Goal: Task Accomplishment & Management: Use online tool/utility

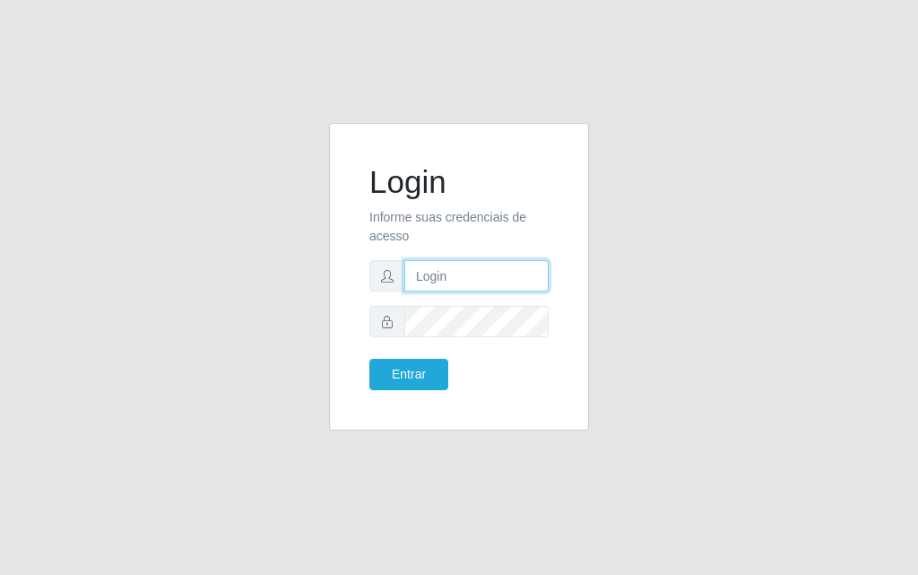
click at [428, 267] on input "text" at bounding box center [476, 275] width 144 height 31
type input "[PERSON_NAME]"
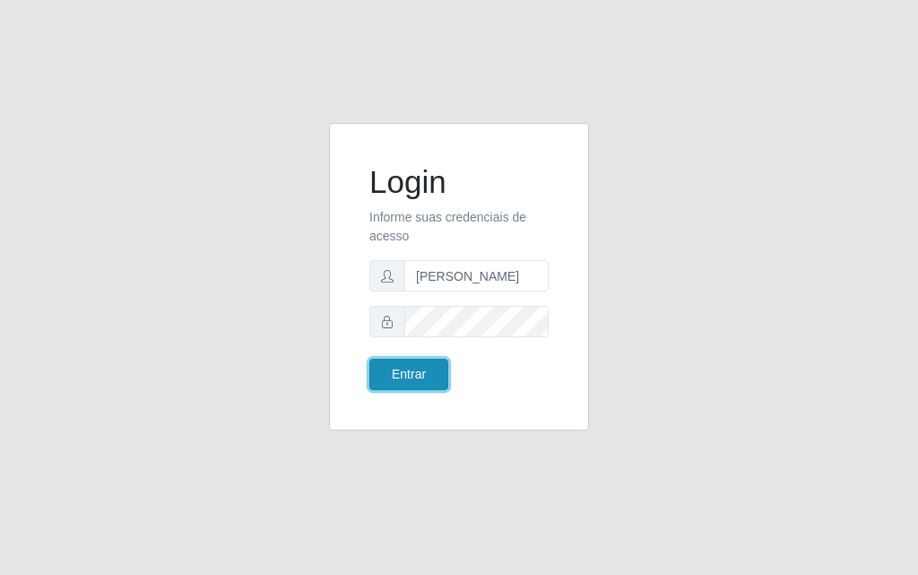
click at [417, 377] on button "Entrar" at bounding box center [408, 374] width 79 height 31
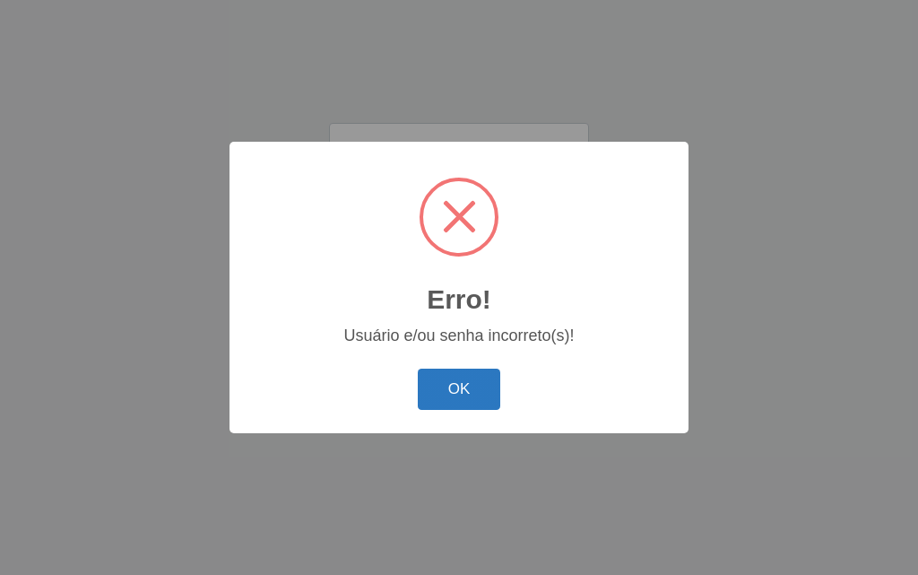
click at [437, 383] on button "OK" at bounding box center [459, 389] width 83 height 42
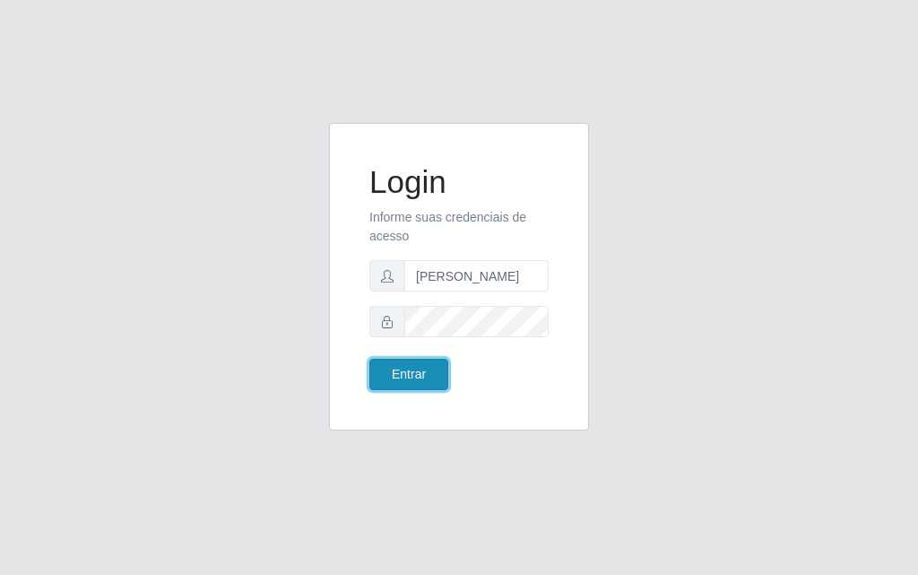
click at [390, 375] on button "Entrar" at bounding box center [408, 374] width 79 height 31
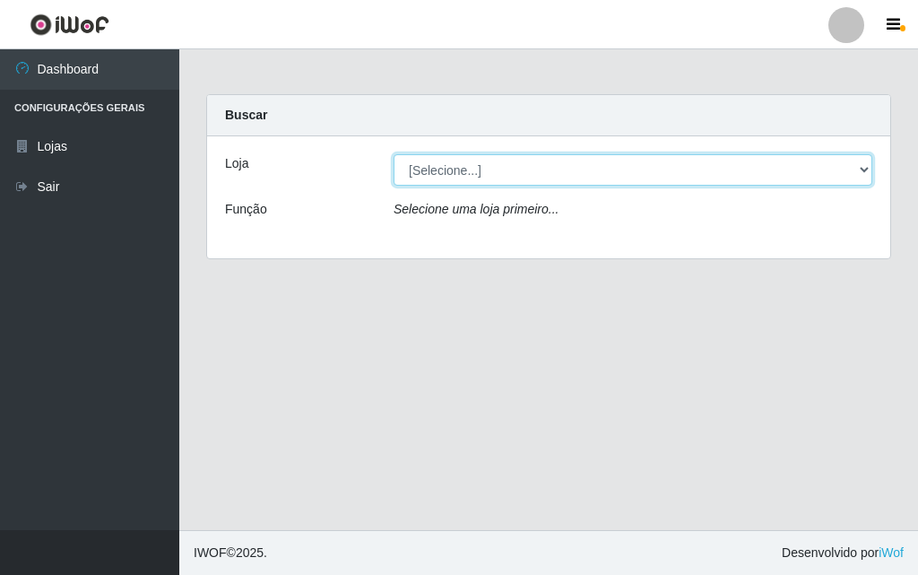
click at [869, 170] on select "[Selecione...] Divino Fogão - [GEOGRAPHIC_DATA]" at bounding box center [632, 169] width 479 height 31
select select "499"
click at [393, 154] on select "[Selecione...] Divino Fogão - [GEOGRAPHIC_DATA]" at bounding box center [632, 169] width 479 height 31
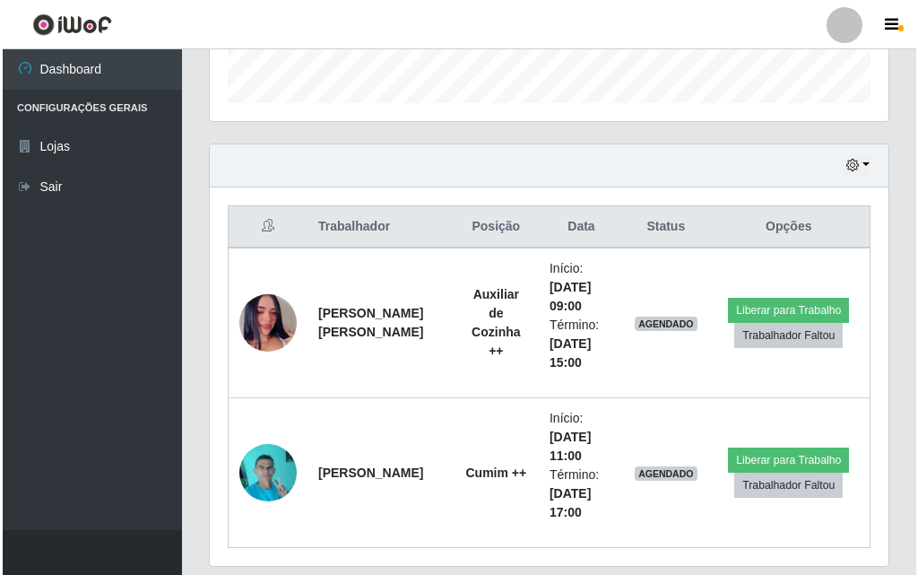
scroll to position [596, 0]
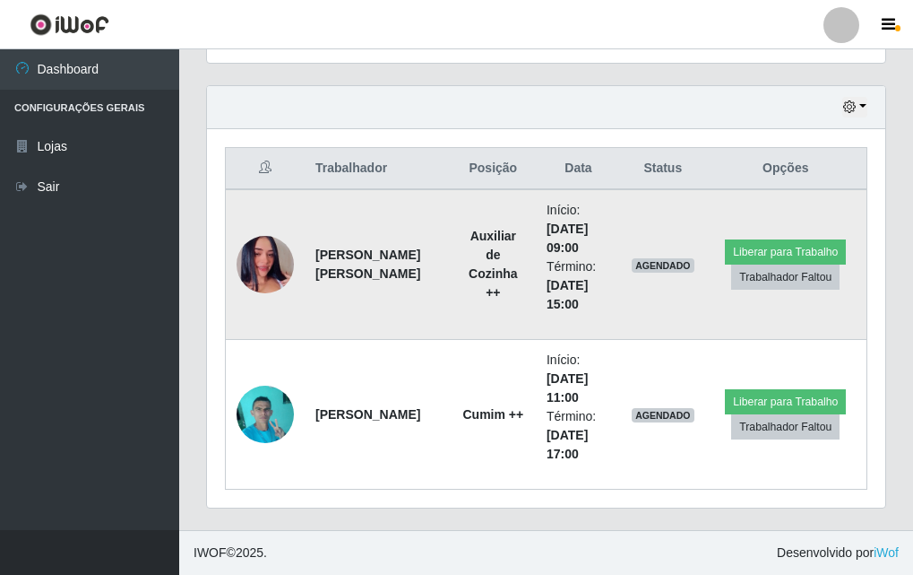
click at [274, 271] on img at bounding box center [265, 264] width 57 height 102
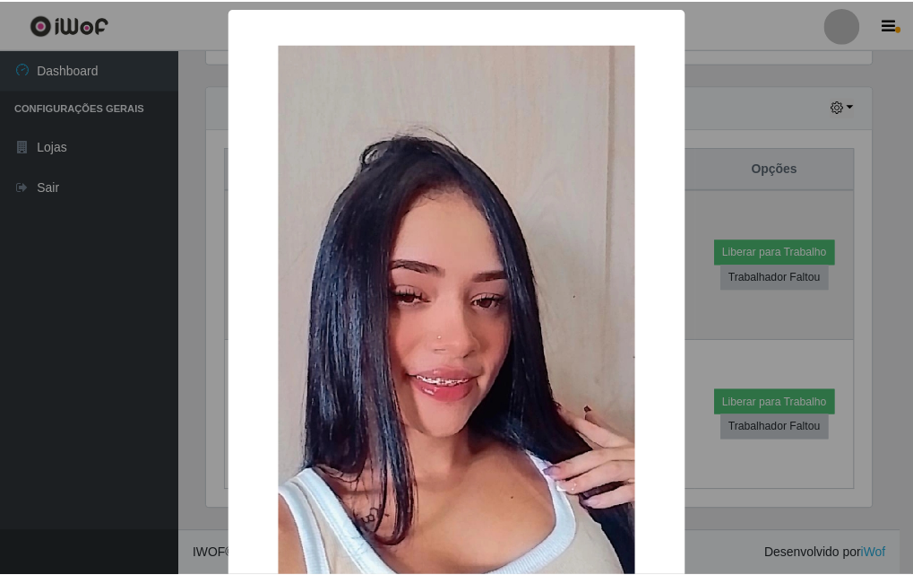
scroll to position [372, 670]
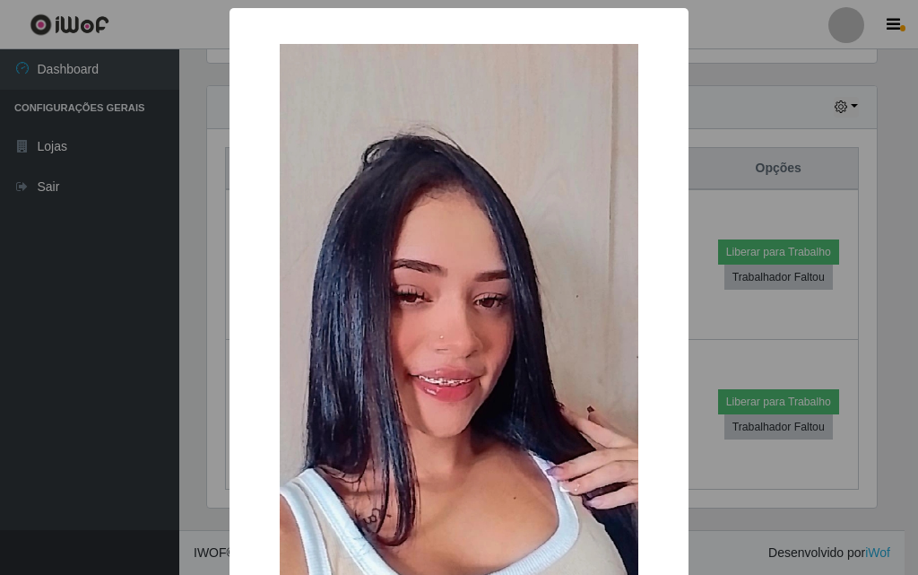
click at [101, 359] on div "× OK Cancel" at bounding box center [459, 287] width 918 height 575
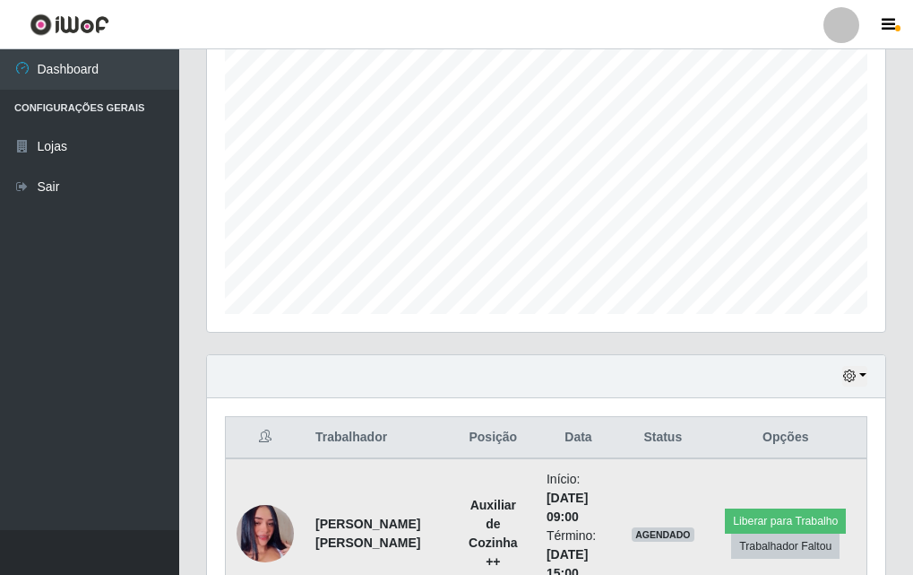
scroll to position [596, 0]
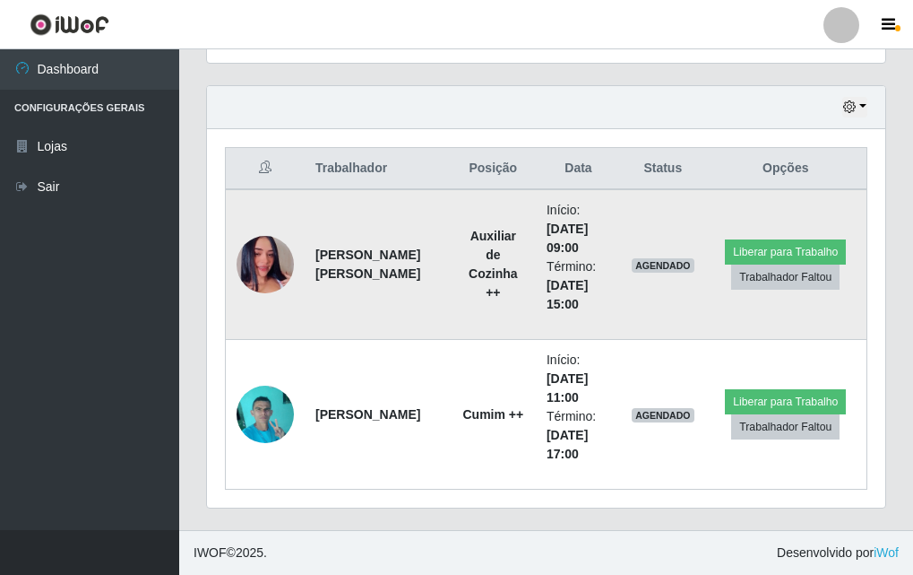
click at [251, 261] on img at bounding box center [265, 264] width 57 height 102
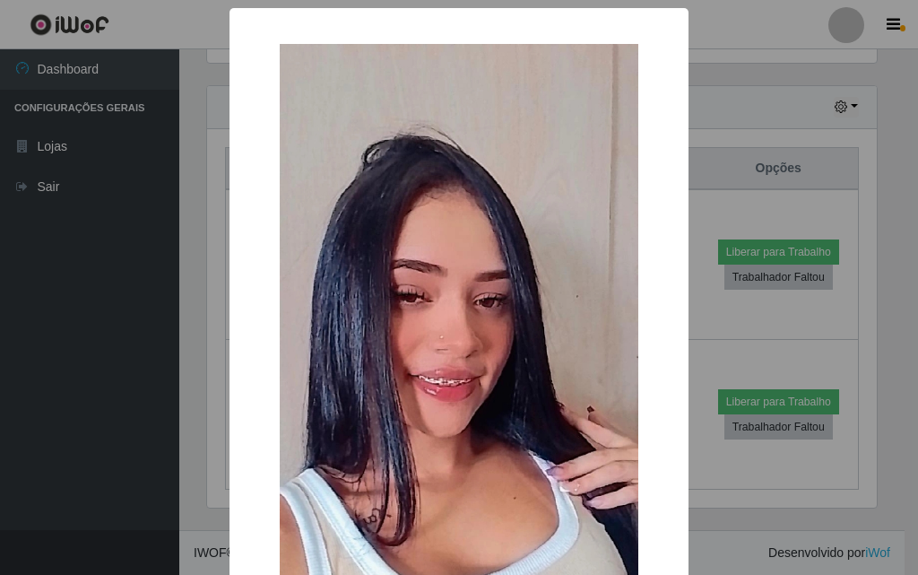
click at [70, 320] on div "× OK Cancel" at bounding box center [459, 287] width 918 height 575
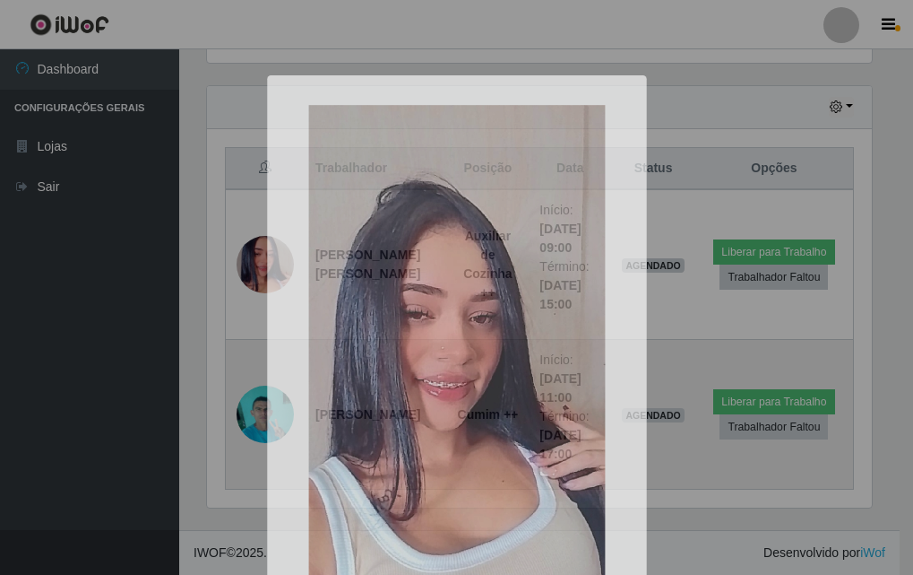
scroll to position [372, 679]
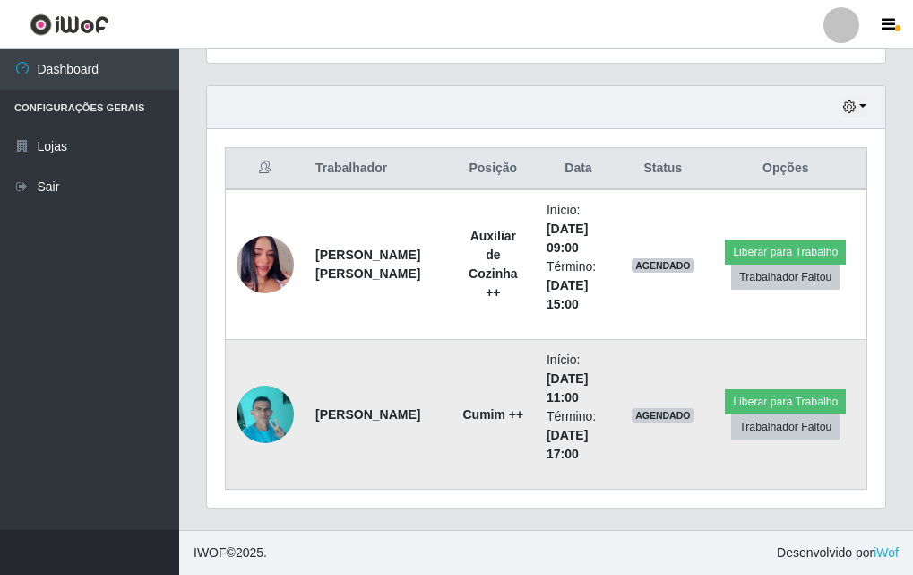
click at [248, 416] on img at bounding box center [265, 414] width 57 height 76
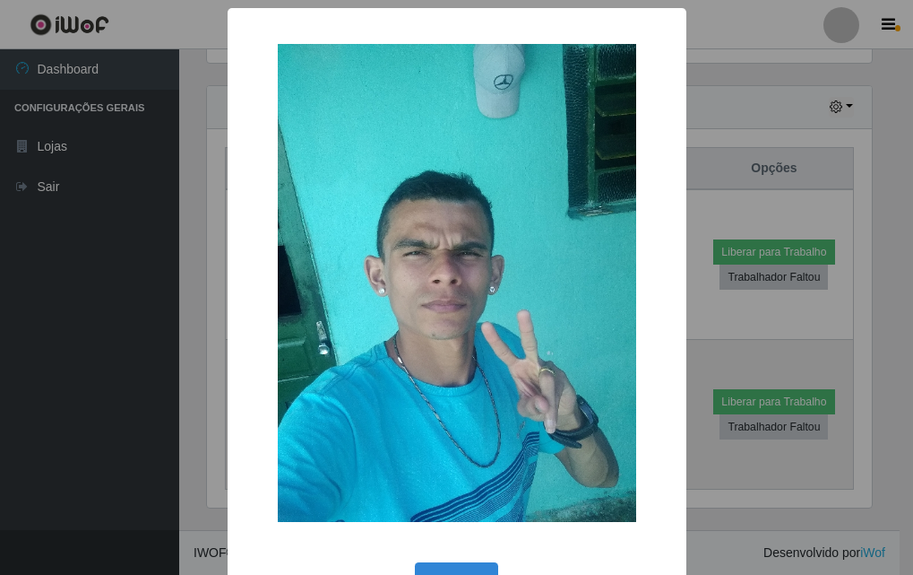
scroll to position [372, 670]
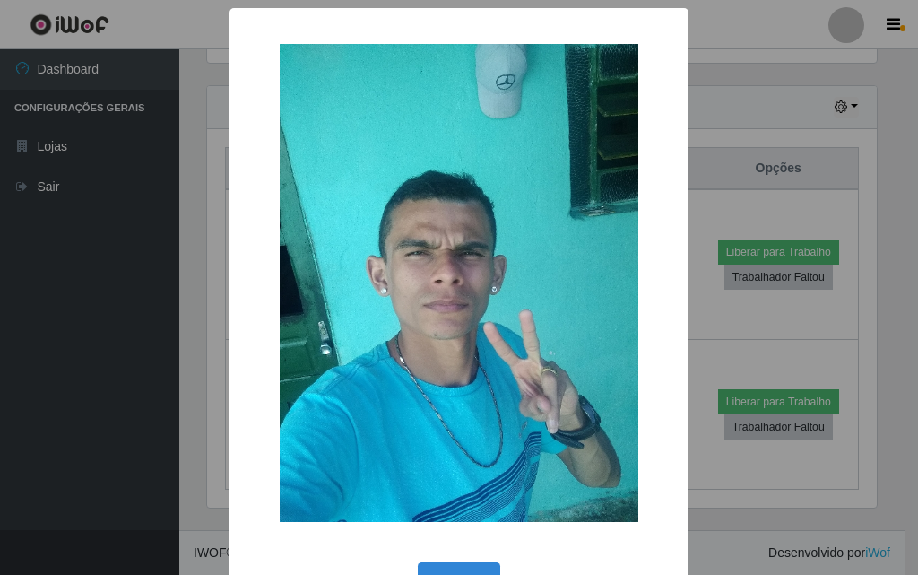
click at [100, 428] on div "× OK Cancel" at bounding box center [459, 287] width 918 height 575
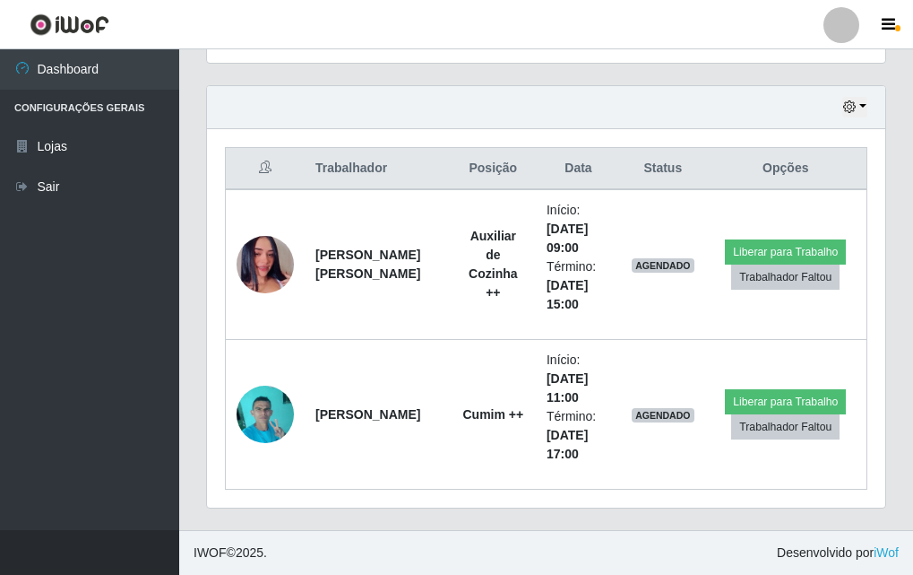
scroll to position [372, 679]
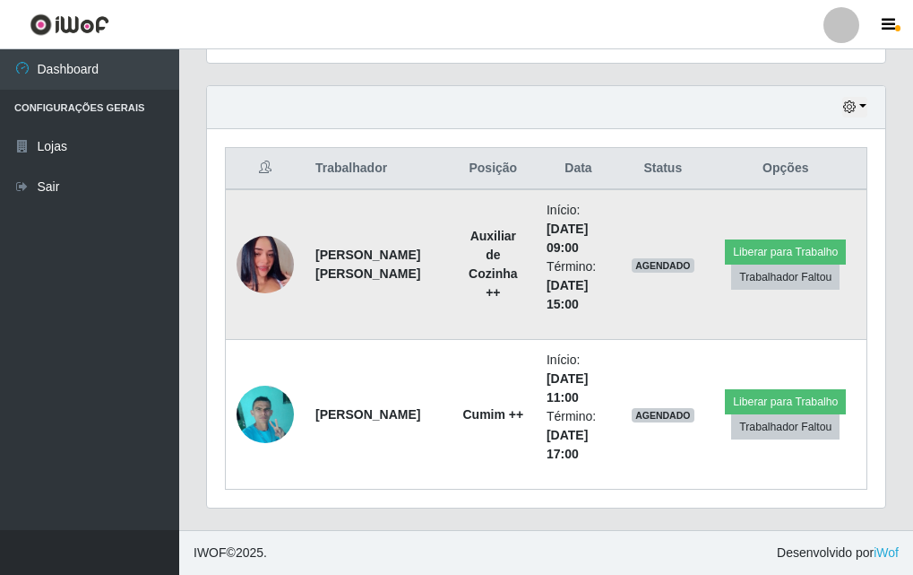
click at [272, 263] on img at bounding box center [265, 264] width 57 height 102
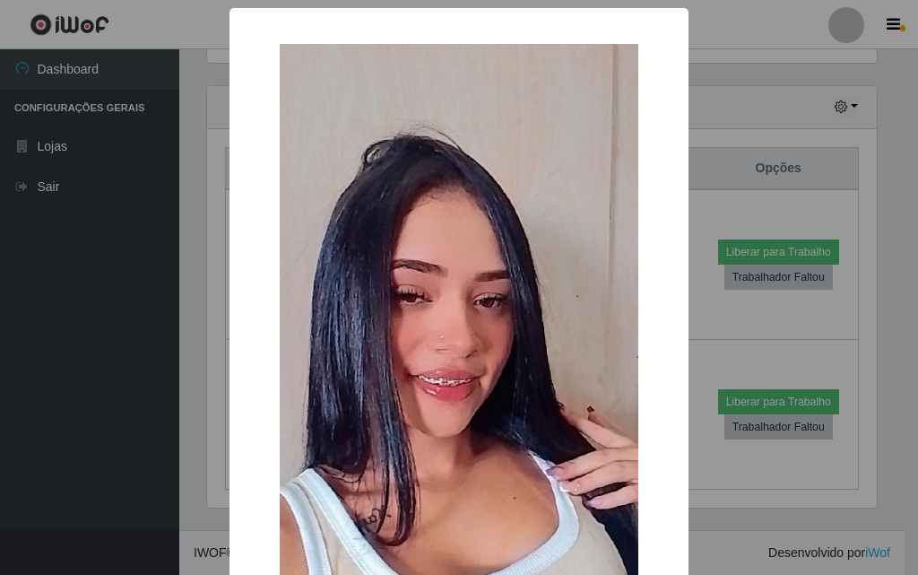
click at [178, 263] on div "× OK Cancel" at bounding box center [459, 287] width 918 height 575
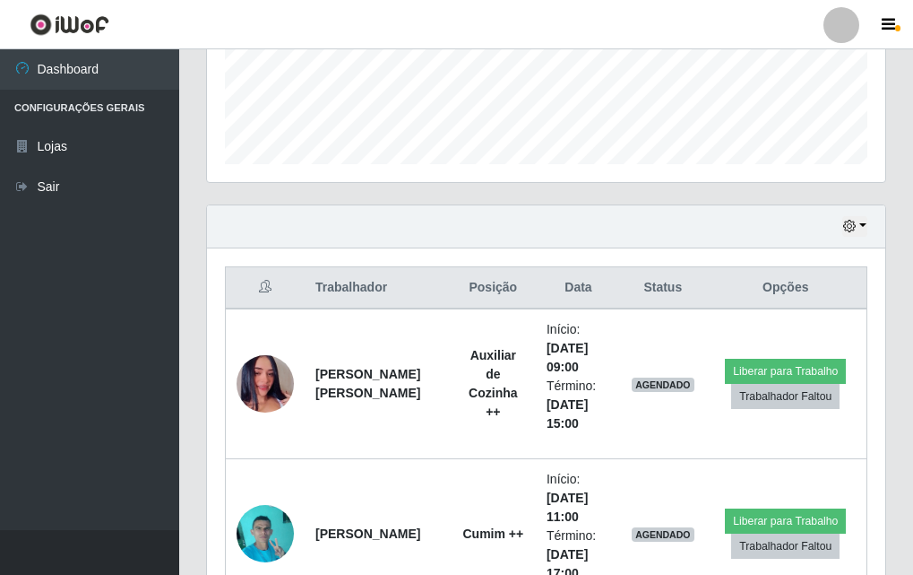
scroll to position [746, 0]
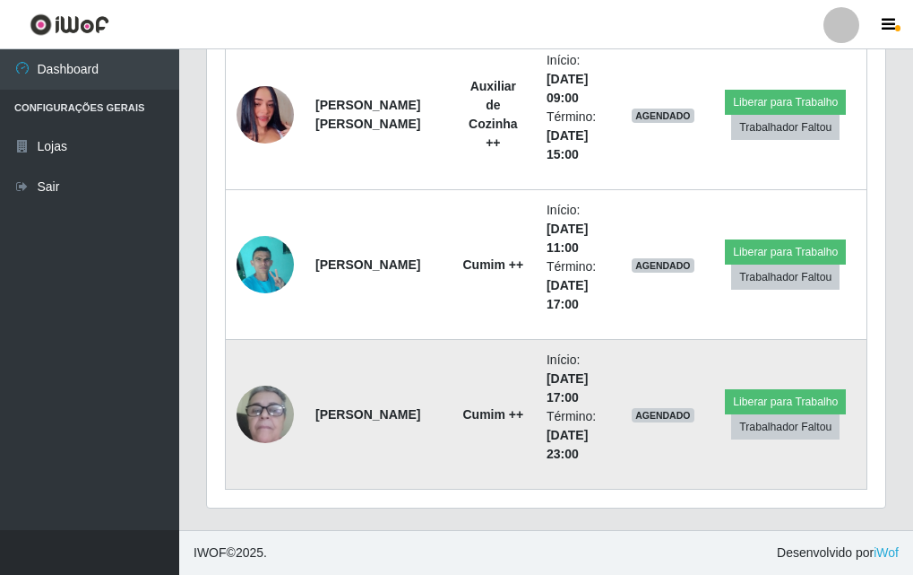
drag, startPoint x: 589, startPoint y: 327, endPoint x: 721, endPoint y: 415, distance: 158.4
click at [715, 422] on td "Liberar para Trabalho Trabalhador Faltou" at bounding box center [786, 415] width 162 height 150
click at [735, 417] on td "Liberar para Trabalho Trabalhador Faltou" at bounding box center [786, 415] width 162 height 150
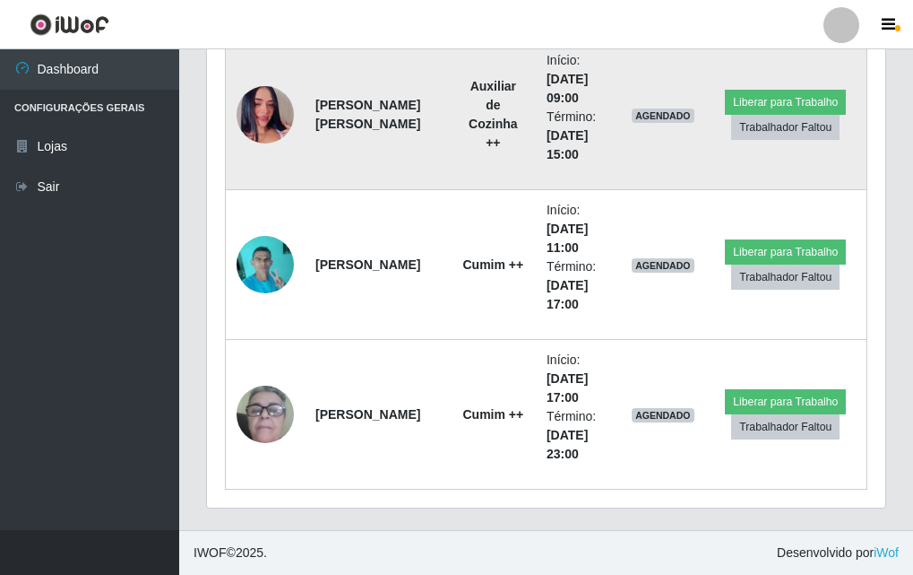
click at [251, 111] on img at bounding box center [265, 115] width 57 height 102
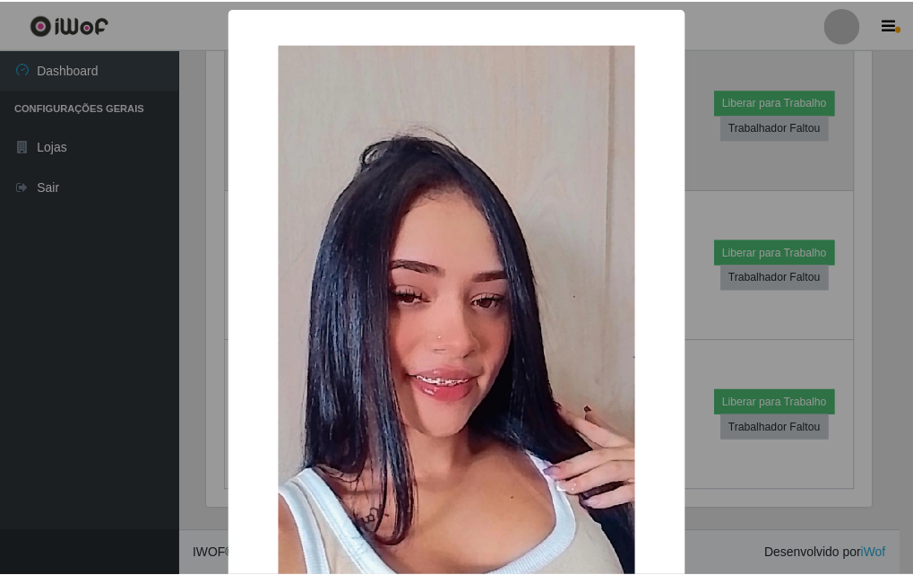
scroll to position [372, 670]
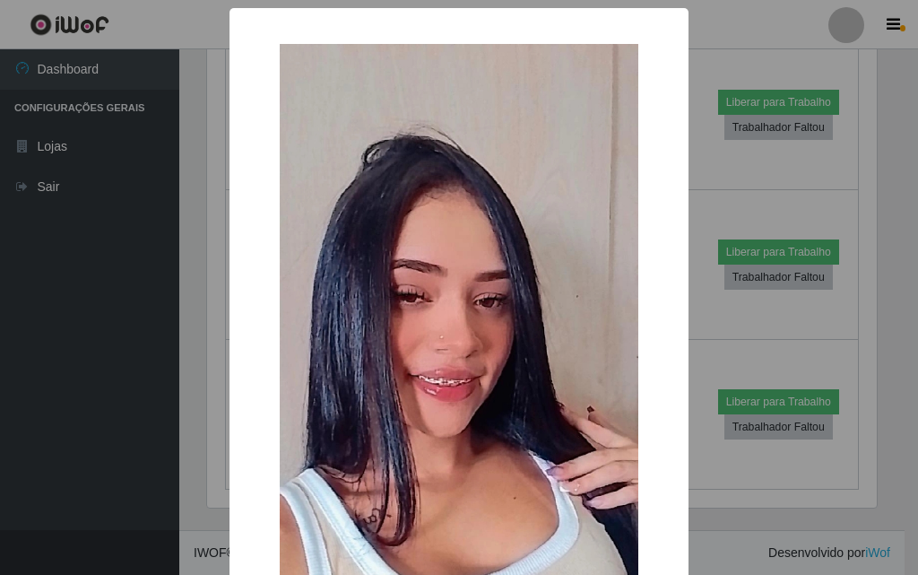
click at [160, 279] on div "× OK Cancel" at bounding box center [459, 287] width 918 height 575
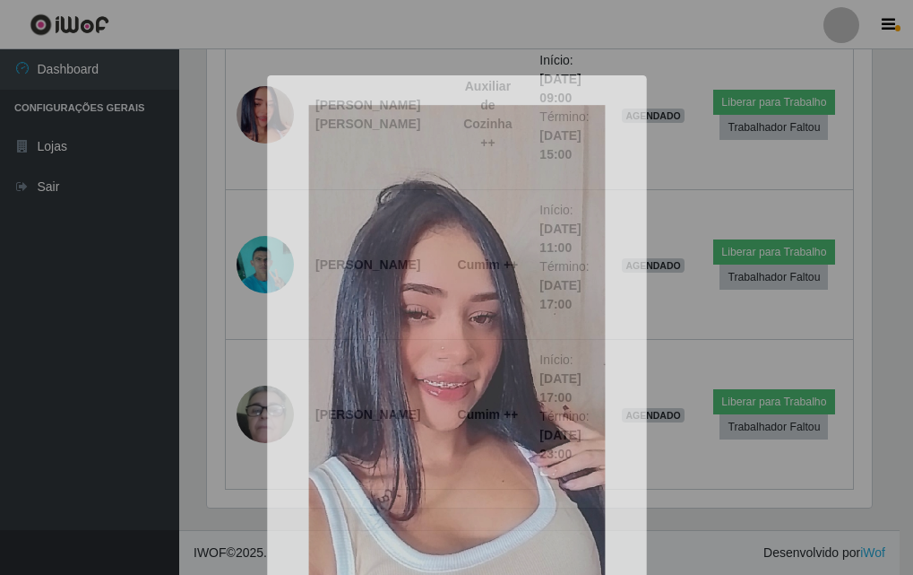
scroll to position [372, 679]
